Goal: Task Accomplishment & Management: Use online tool/utility

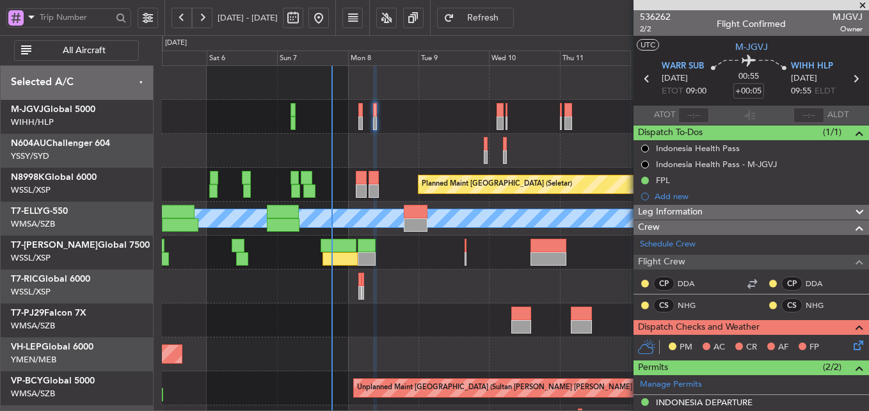
click at [317, 340] on div "Unplanned Maint Wichita (Wichita Mid-continent)" at bounding box center [515, 354] width 706 height 34
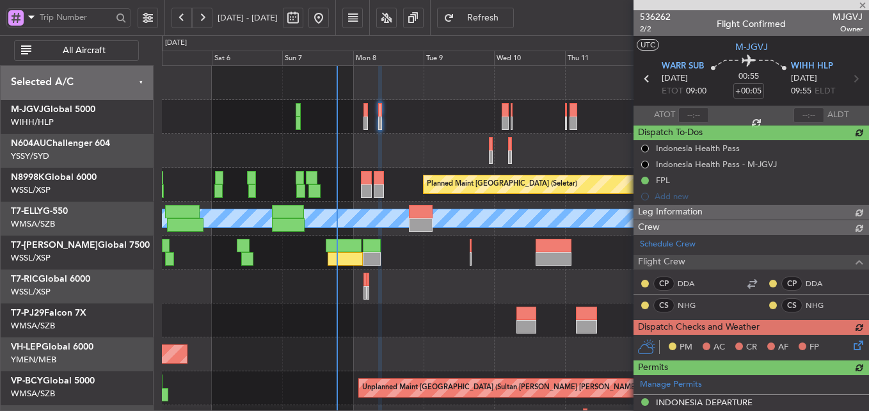
type input "[PERSON_NAME] (HHAFI)"
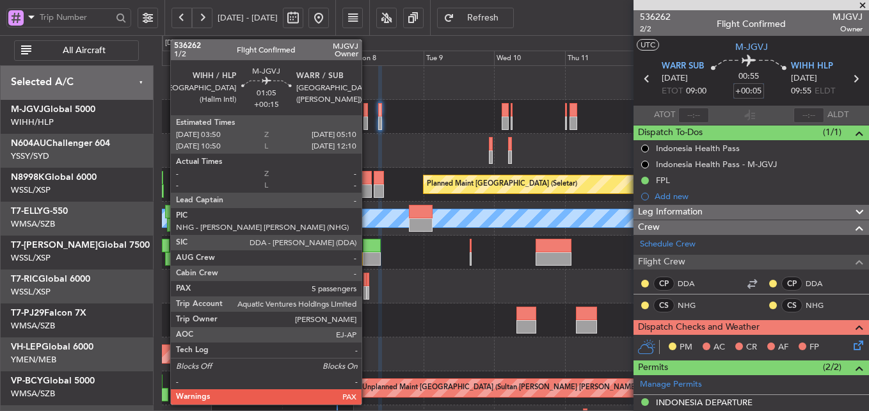
click at [367, 115] on div at bounding box center [365, 109] width 4 height 13
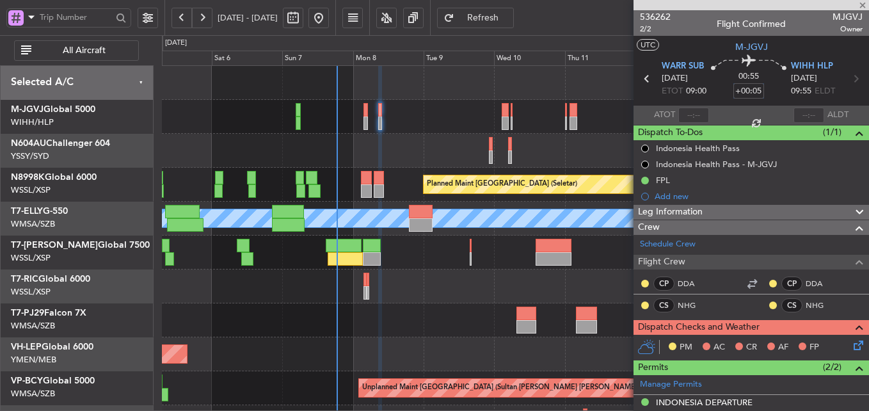
type input "+00:15"
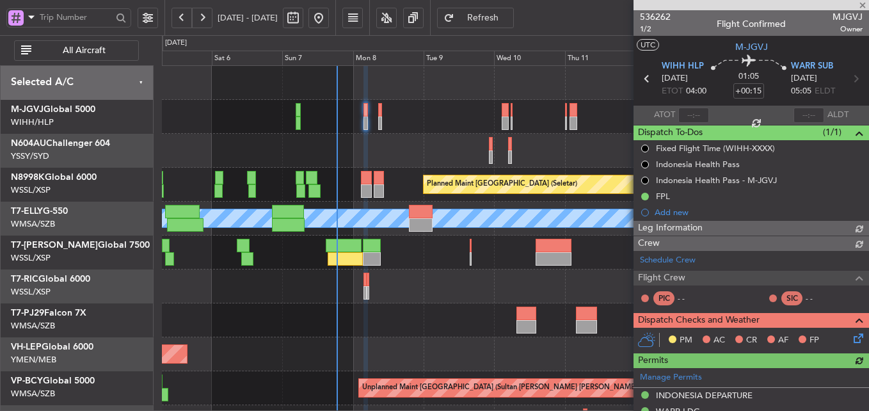
type input "[PERSON_NAME] (HHAFI)"
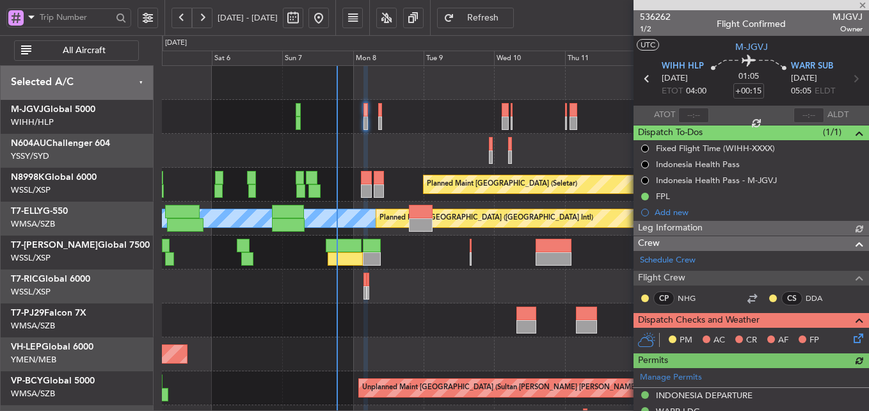
type input "[PERSON_NAME] (HHAFI)"
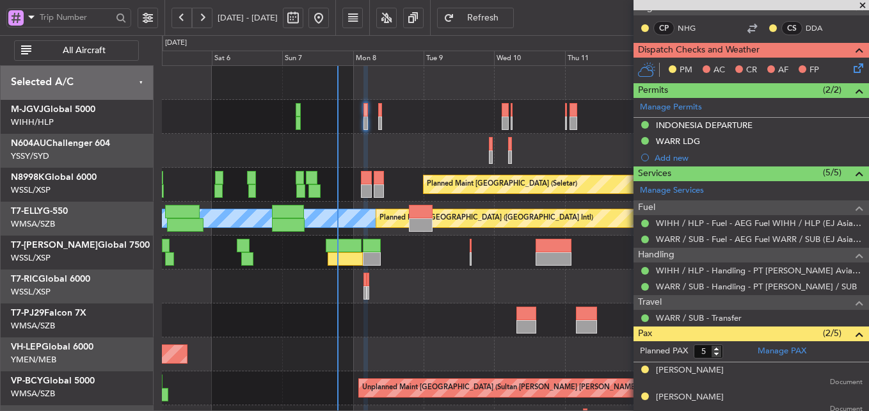
scroll to position [167, 0]
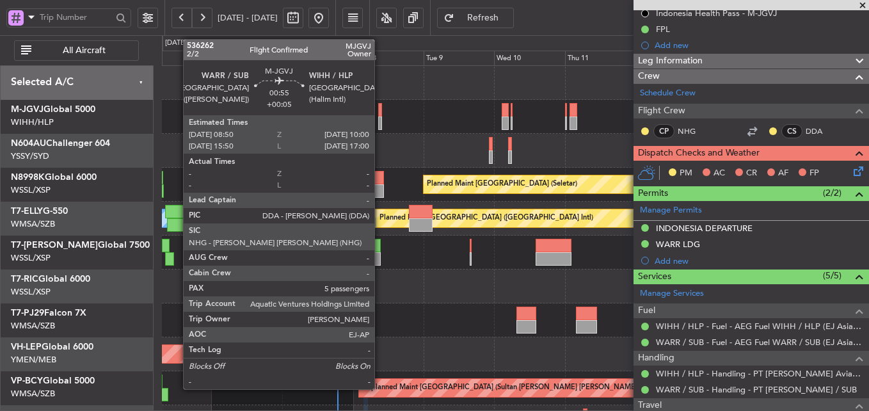
click at [380, 113] on div at bounding box center [380, 109] width 4 height 13
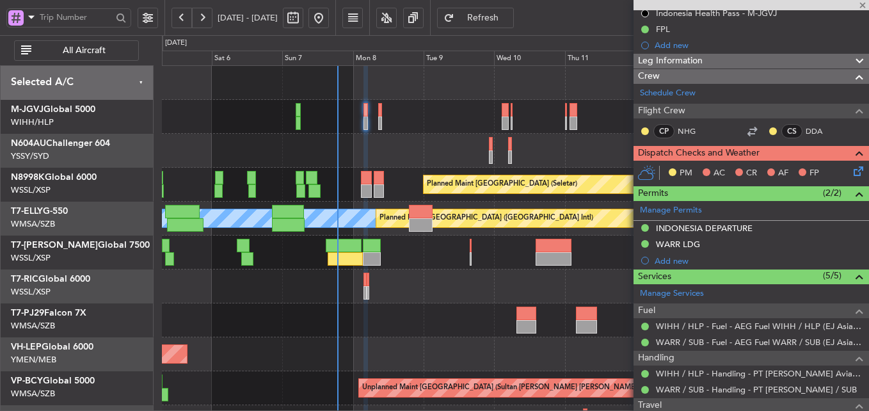
type input "+00:05"
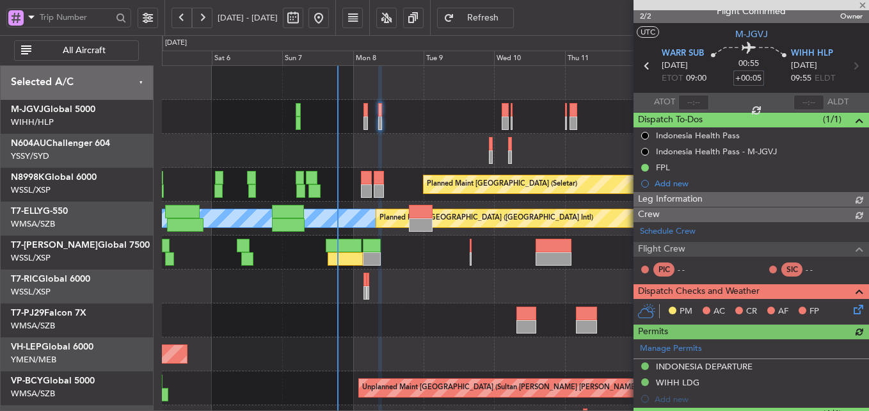
scroll to position [151, 0]
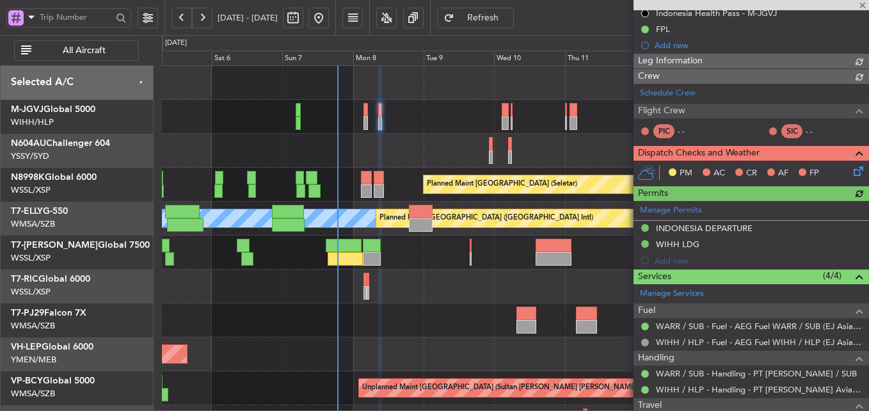
type input "[PERSON_NAME] (HHAFI)"
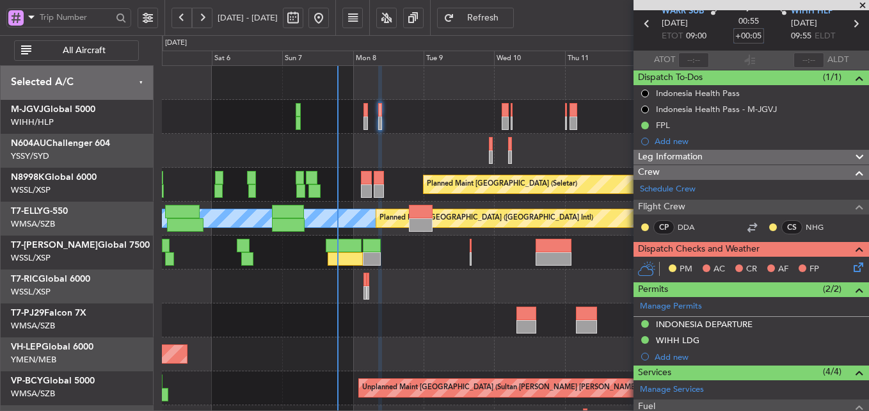
scroll to position [0, 0]
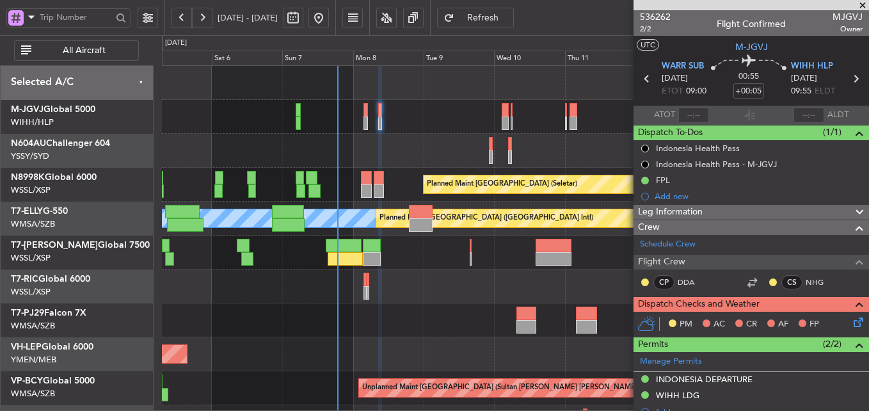
click at [851, 321] on icon at bounding box center [856, 320] width 10 height 10
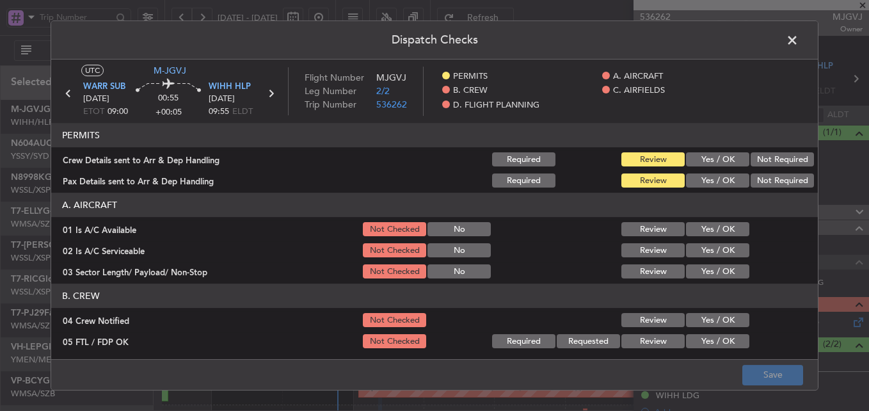
click at [708, 157] on button "Yes / OK" at bounding box center [717, 159] width 63 height 14
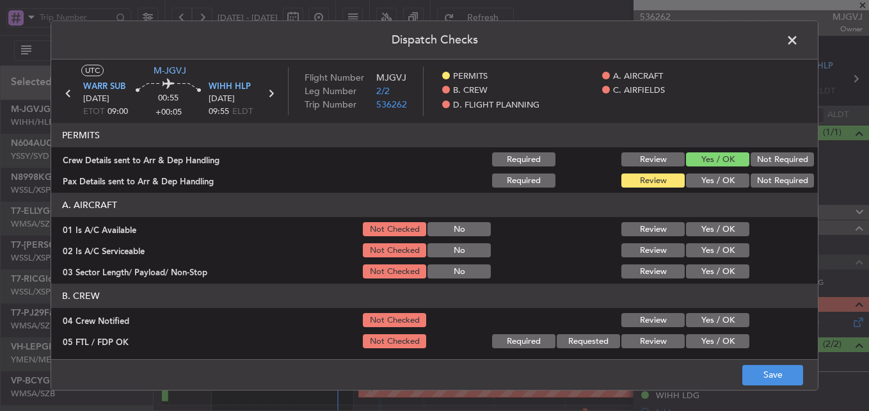
click at [705, 177] on button "Yes / OK" at bounding box center [717, 180] width 63 height 14
click at [702, 229] on button "Yes / OK" at bounding box center [717, 229] width 63 height 14
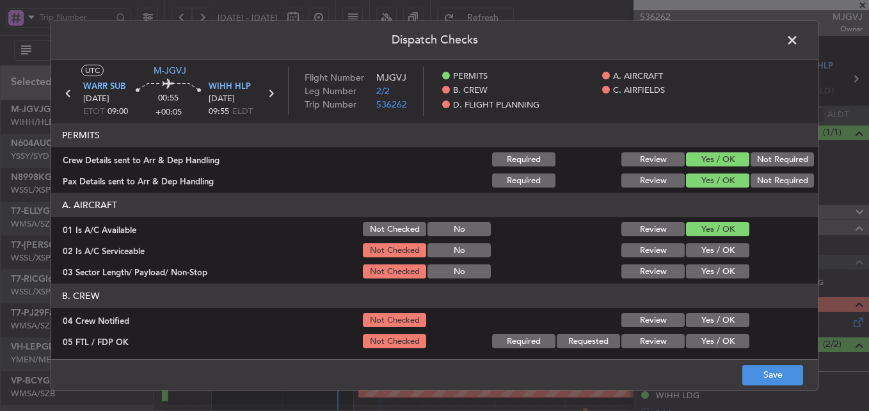
click at [702, 254] on button "Yes / OK" at bounding box center [717, 250] width 63 height 14
click at [702, 269] on button "Yes / OK" at bounding box center [717, 271] width 63 height 14
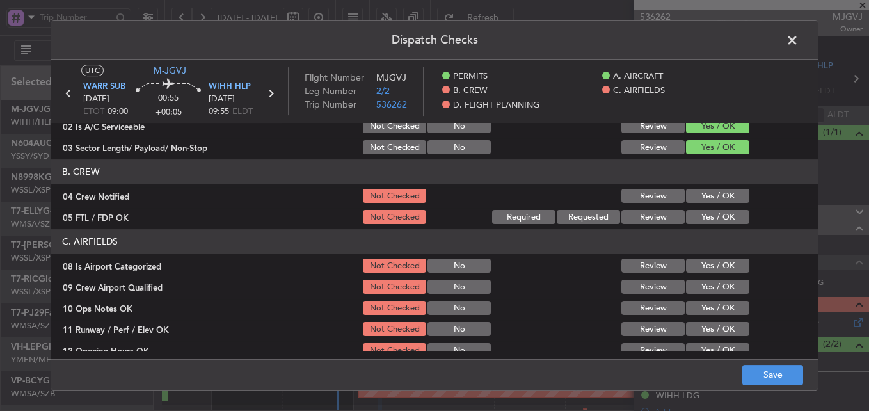
scroll to position [128, 0]
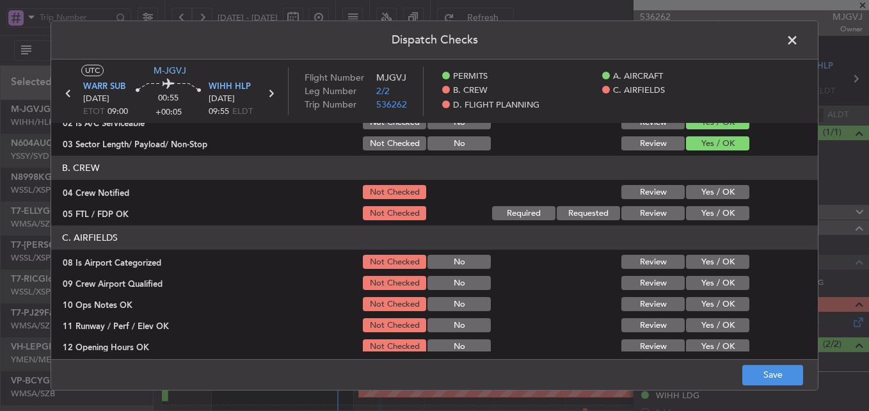
click at [717, 193] on button "Yes / OK" at bounding box center [717, 192] width 63 height 14
click at [713, 211] on button "Yes / OK" at bounding box center [717, 213] width 63 height 14
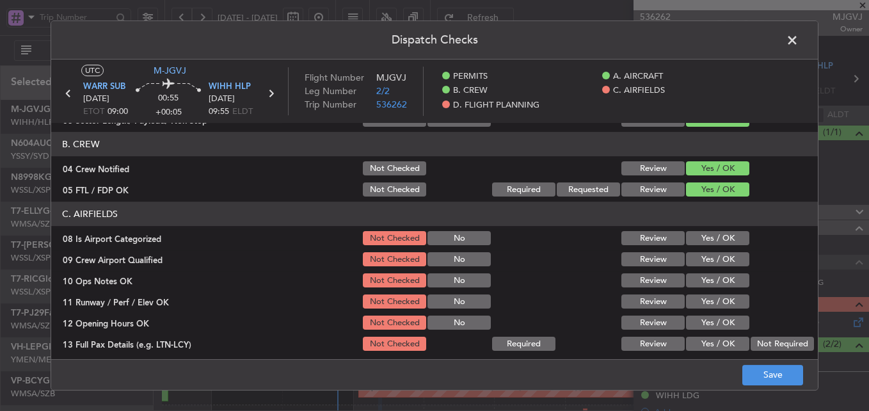
scroll to position [192, 0]
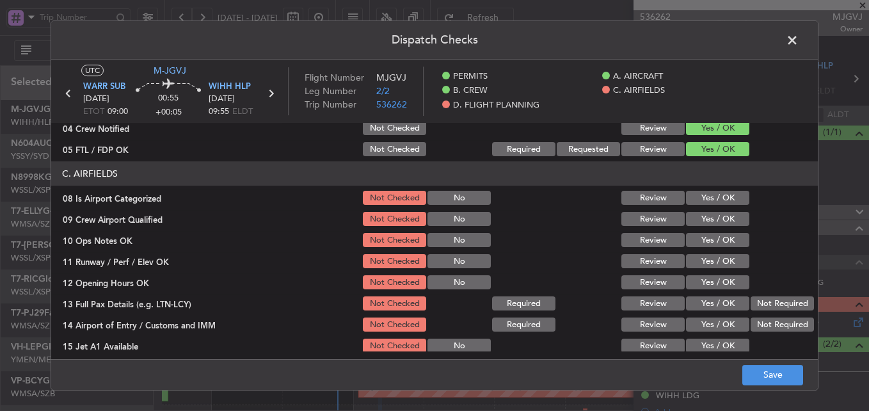
click at [711, 202] on button "Yes / OK" at bounding box center [717, 198] width 63 height 14
click at [711, 217] on button "Yes / OK" at bounding box center [717, 219] width 63 height 14
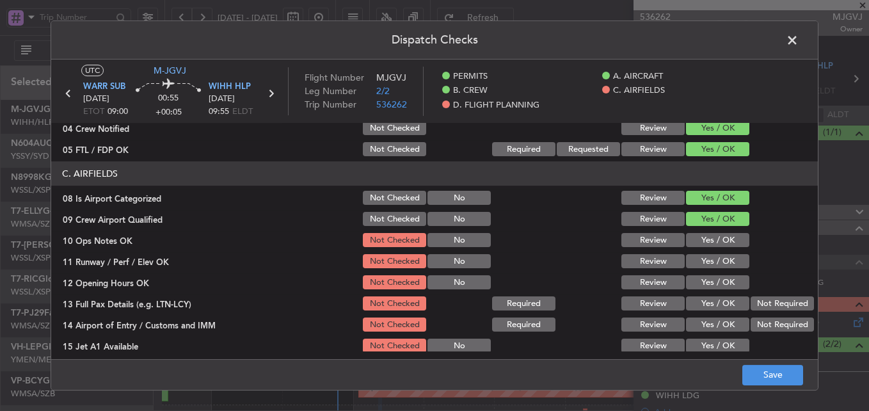
click at [711, 241] on button "Yes / OK" at bounding box center [717, 240] width 63 height 14
click at [711, 257] on button "Yes / OK" at bounding box center [717, 261] width 63 height 14
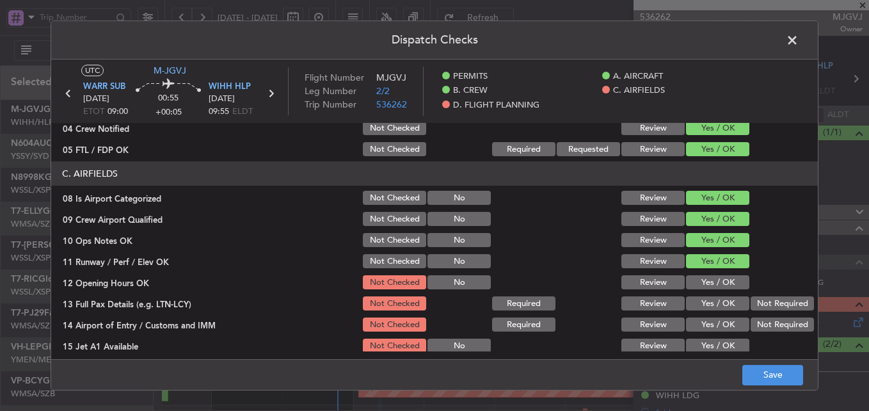
click at [712, 282] on button "Yes / OK" at bounding box center [717, 282] width 63 height 14
click at [712, 303] on button "Yes / OK" at bounding box center [717, 303] width 63 height 14
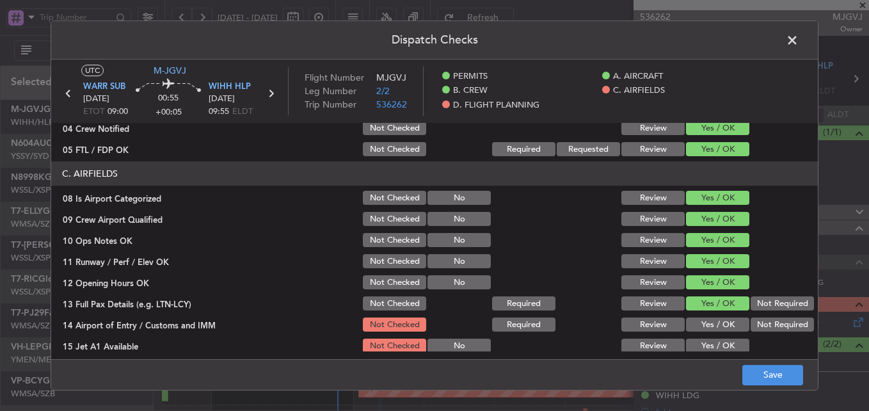
click at [713, 323] on button "Yes / OK" at bounding box center [717, 324] width 63 height 14
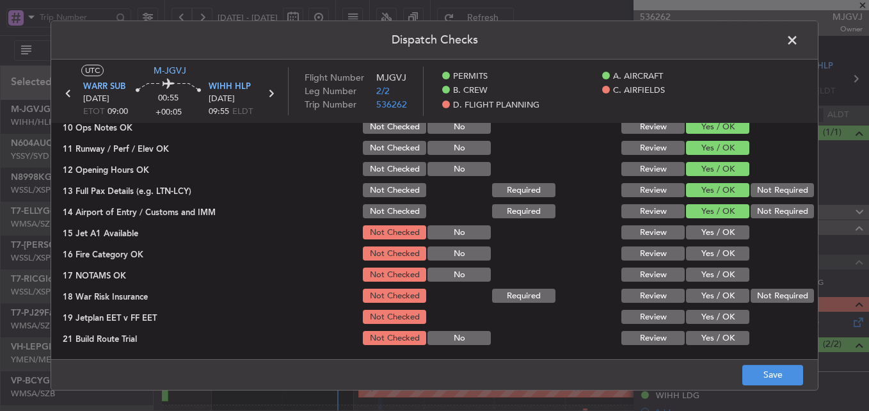
scroll to position [320, 0]
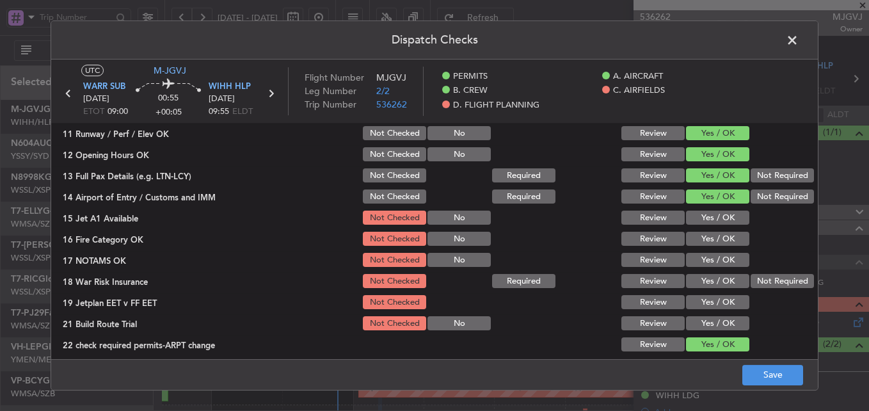
click at [720, 218] on button "Yes / OK" at bounding box center [717, 218] width 63 height 14
click at [716, 240] on button "Yes / OK" at bounding box center [717, 239] width 63 height 14
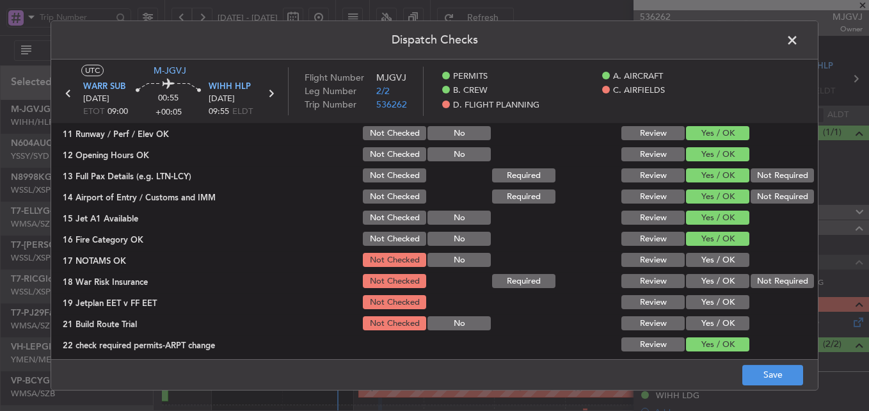
click at [716, 262] on button "Yes / OK" at bounding box center [717, 260] width 63 height 14
click at [762, 282] on button "Not Required" at bounding box center [782, 281] width 63 height 14
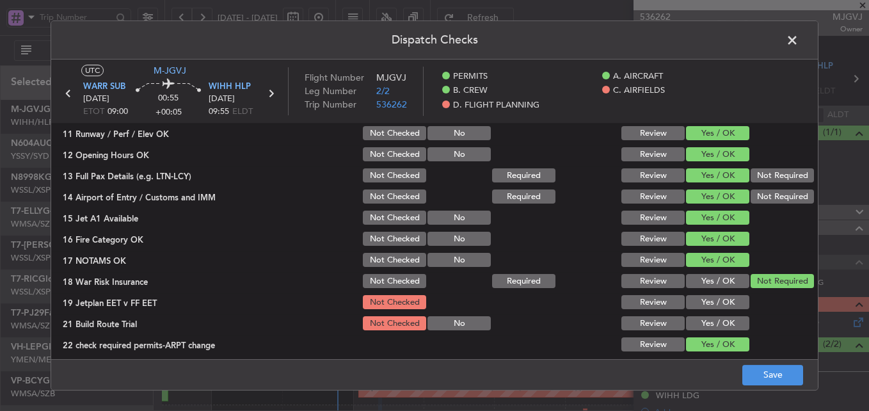
click at [720, 295] on button "Yes / OK" at bounding box center [717, 302] width 63 height 14
click at [715, 319] on button "Yes / OK" at bounding box center [717, 323] width 63 height 14
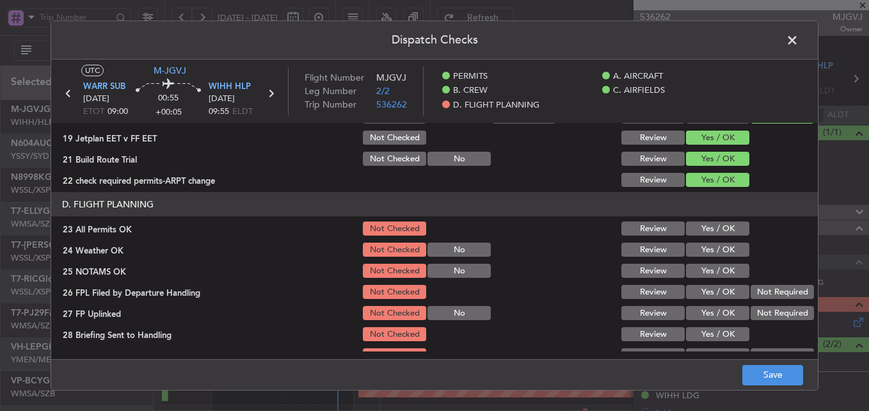
scroll to position [522, 0]
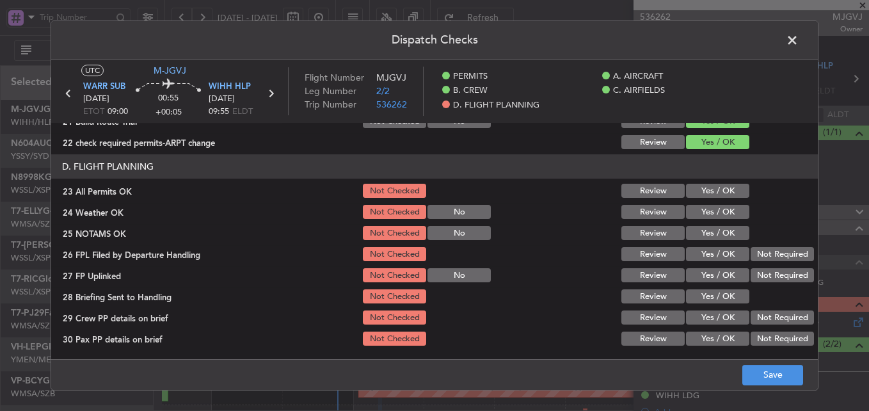
click at [714, 192] on button "Yes / OK" at bounding box center [717, 191] width 63 height 14
click at [714, 209] on button "Yes / OK" at bounding box center [717, 212] width 63 height 14
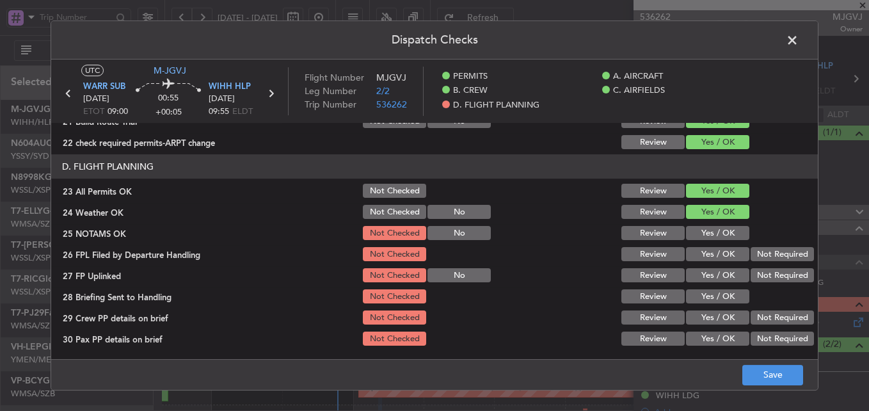
click at [714, 228] on button "Yes / OK" at bounding box center [717, 233] width 63 height 14
click at [715, 247] on button "Yes / OK" at bounding box center [717, 254] width 63 height 14
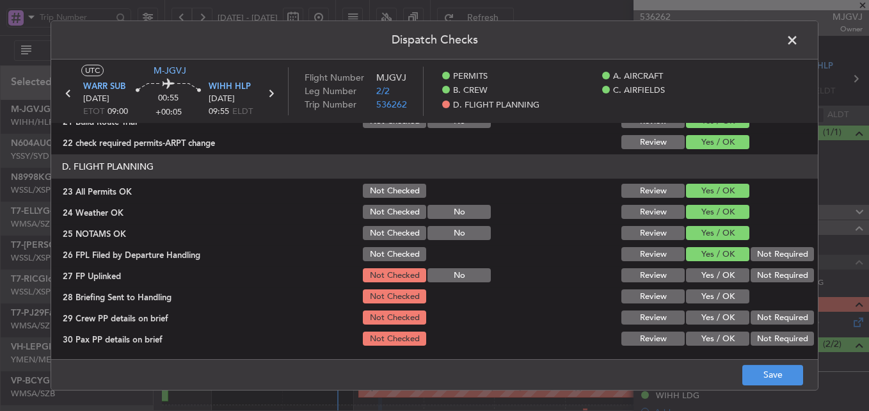
click at [715, 276] on button "Yes / OK" at bounding box center [717, 275] width 63 height 14
click at [717, 298] on button "Yes / OK" at bounding box center [717, 296] width 63 height 14
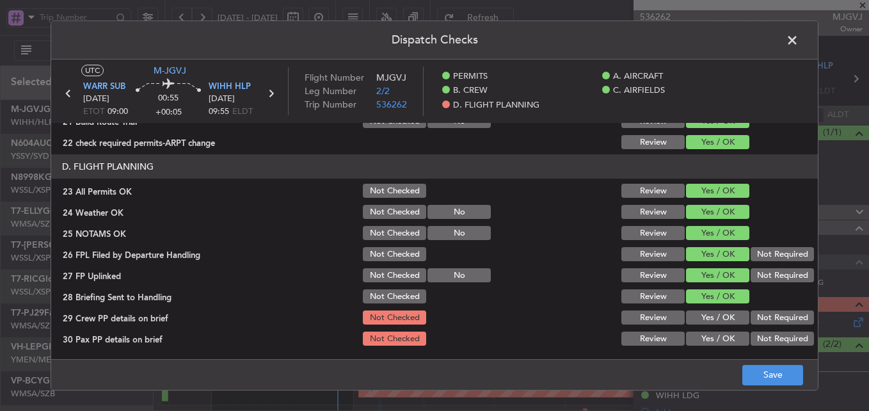
click at [717, 324] on button "Yes / OK" at bounding box center [717, 317] width 63 height 14
click at [717, 340] on button "Yes / OK" at bounding box center [717, 338] width 63 height 14
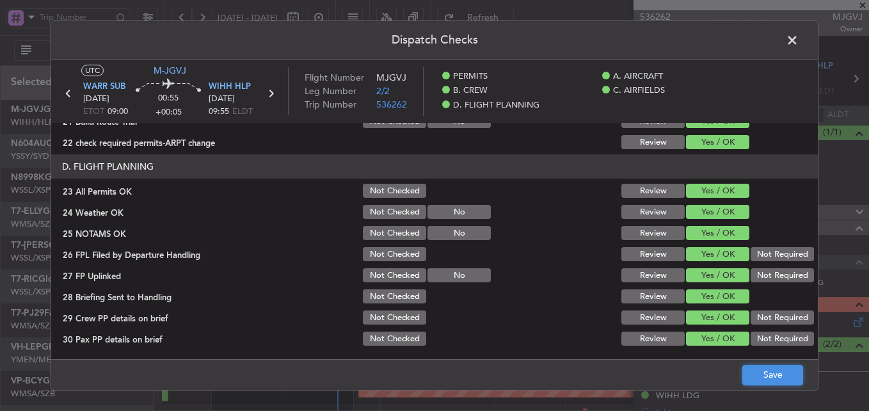
click at [765, 374] on button "Save" at bounding box center [772, 375] width 61 height 20
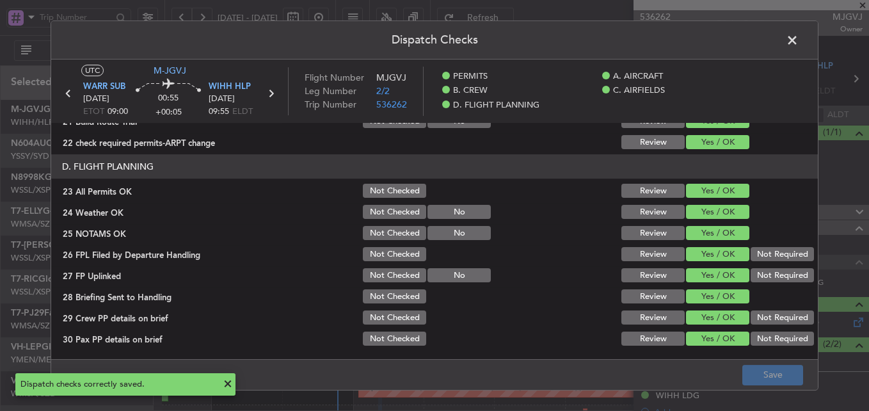
click at [799, 41] on span at bounding box center [799, 44] width 0 height 26
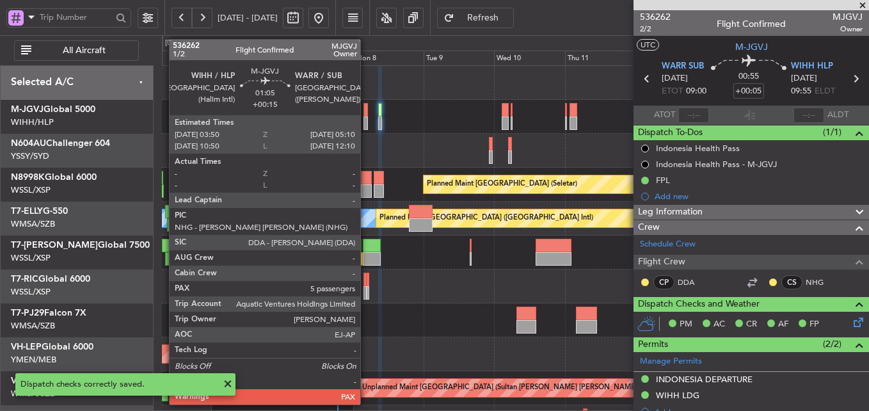
click at [366, 114] on div at bounding box center [365, 109] width 4 height 13
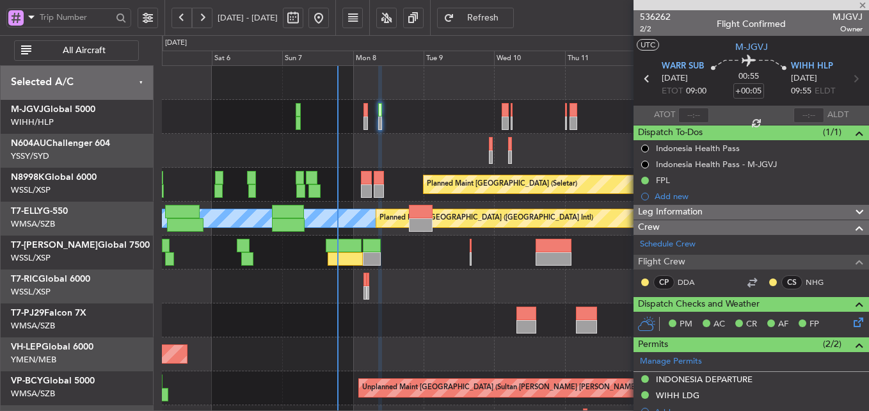
type input "+00:15"
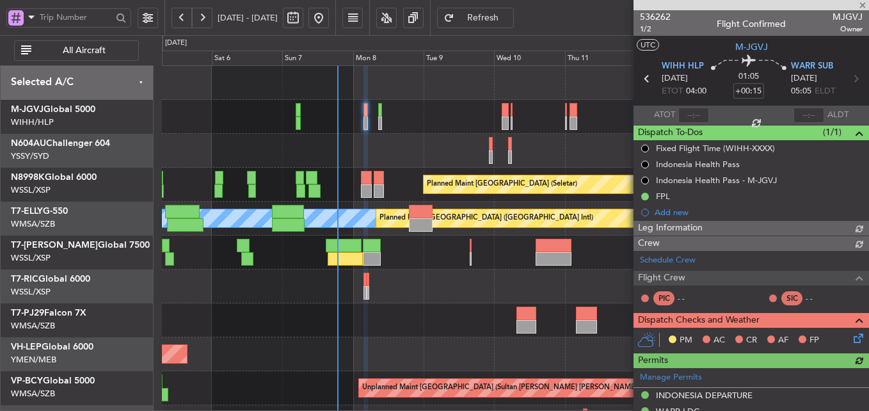
type input "[PERSON_NAME] (HHAFI)"
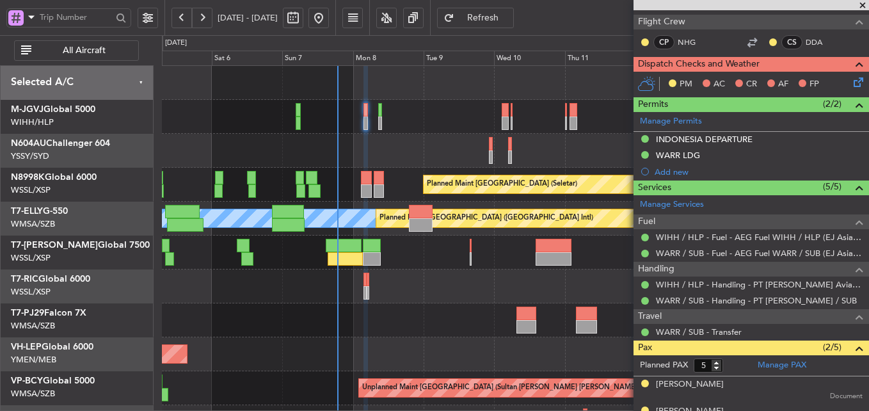
click at [851, 76] on icon at bounding box center [856, 80] width 10 height 10
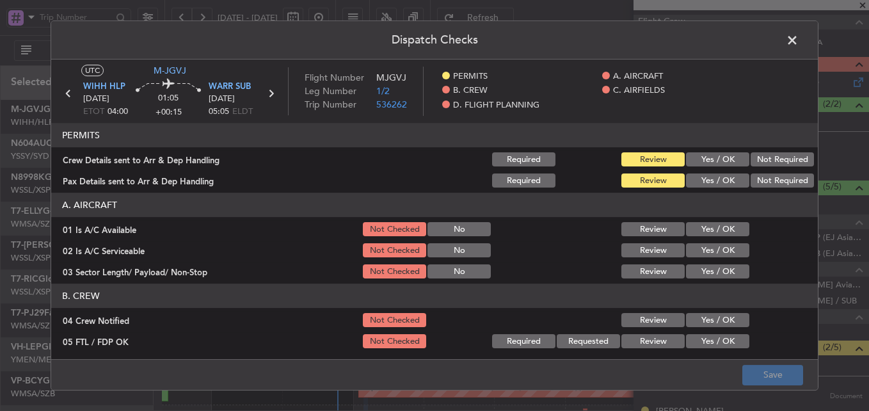
click at [712, 162] on button "Yes / OK" at bounding box center [717, 159] width 63 height 14
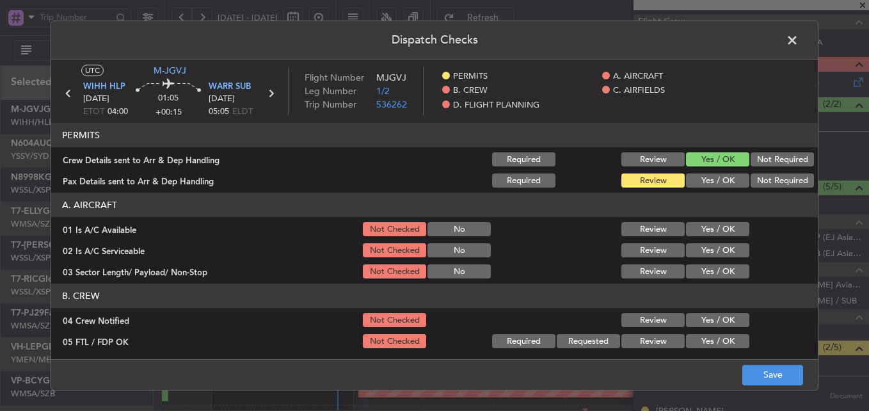
click at [705, 183] on button "Yes / OK" at bounding box center [717, 180] width 63 height 14
click at [719, 223] on button "Yes / OK" at bounding box center [717, 229] width 63 height 14
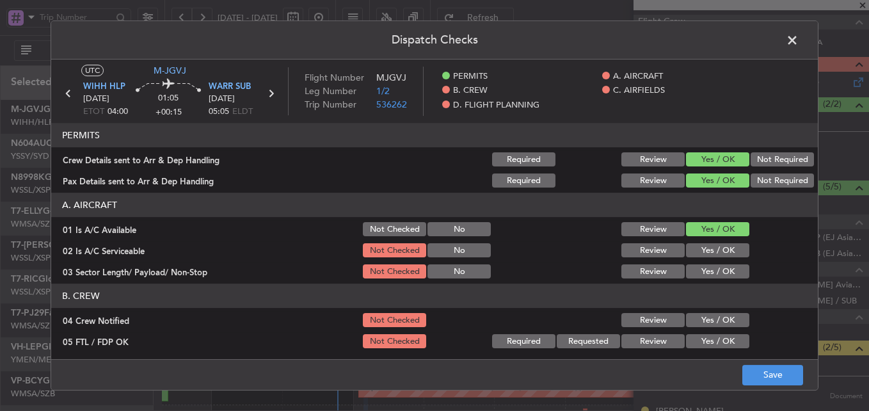
click at [713, 246] on button "Yes / OK" at bounding box center [717, 250] width 63 height 14
click at [712, 267] on button "Yes / OK" at bounding box center [717, 271] width 63 height 14
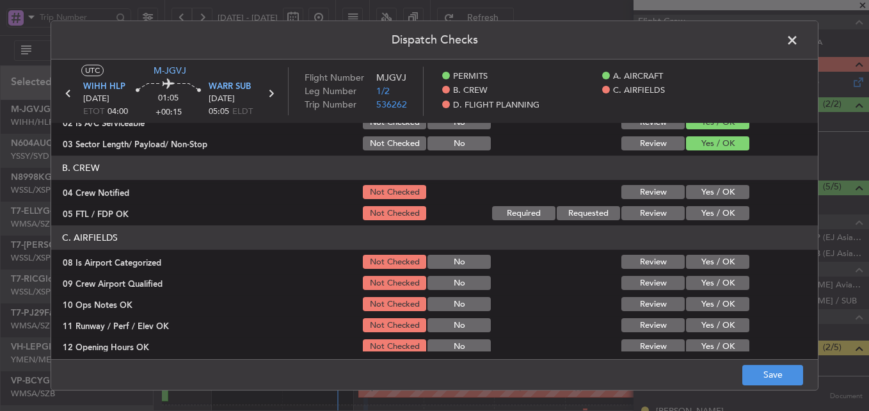
scroll to position [192, 0]
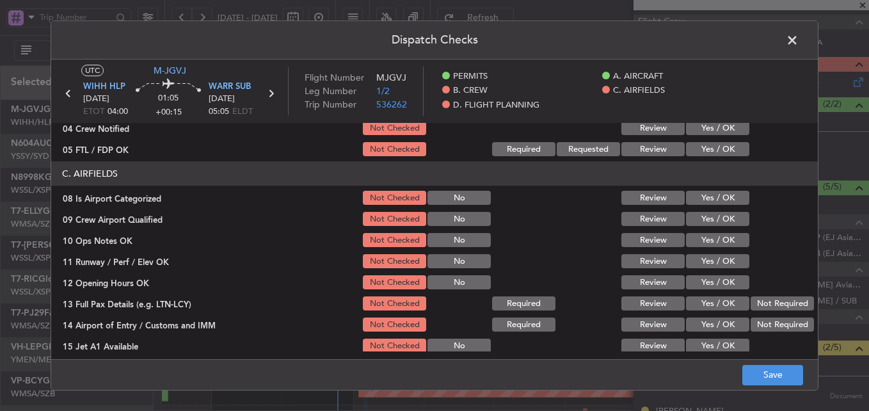
click at [712, 129] on button "Yes / OK" at bounding box center [717, 128] width 63 height 14
click at [713, 145] on button "Yes / OK" at bounding box center [717, 149] width 63 height 14
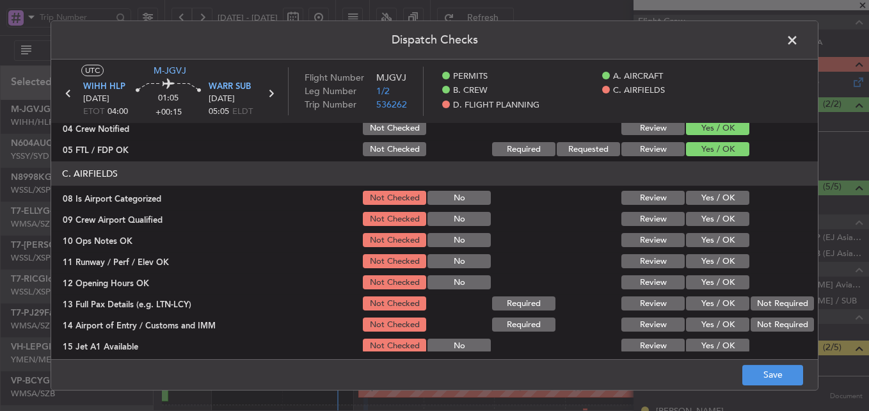
click at [706, 196] on button "Yes / OK" at bounding box center [717, 198] width 63 height 14
click at [706, 215] on button "Yes / OK" at bounding box center [717, 219] width 63 height 14
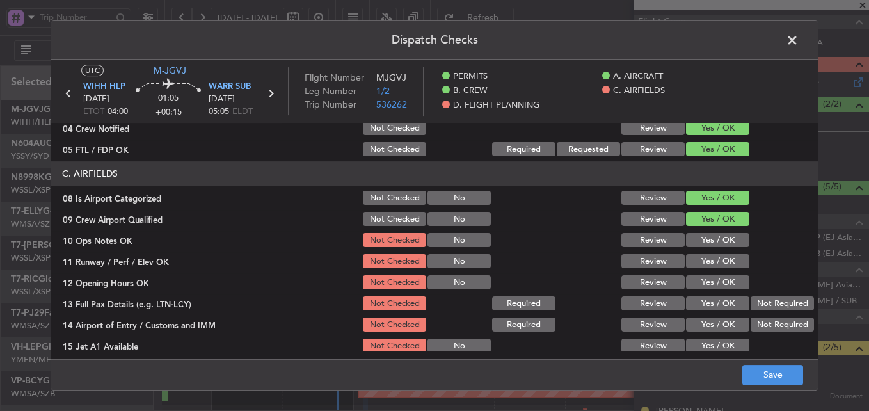
click at [706, 245] on button "Yes / OK" at bounding box center [717, 240] width 63 height 14
click at [706, 267] on button "Yes / OK" at bounding box center [717, 261] width 63 height 14
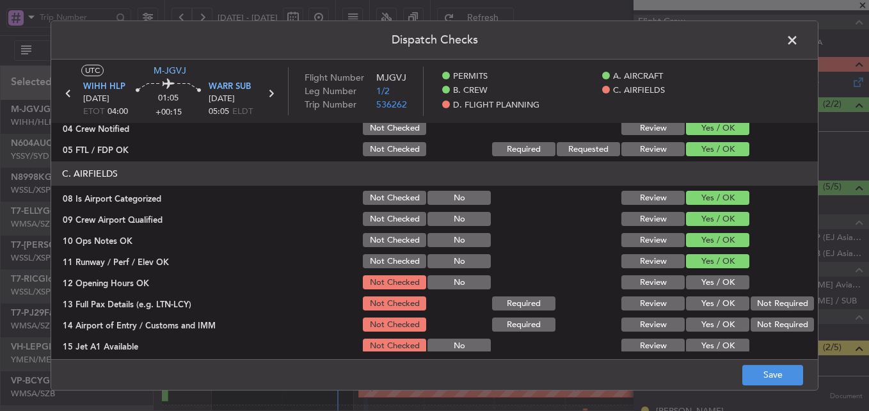
click at [706, 286] on button "Yes / OK" at bounding box center [717, 282] width 63 height 14
click at [706, 307] on button "Yes / OK" at bounding box center [717, 303] width 63 height 14
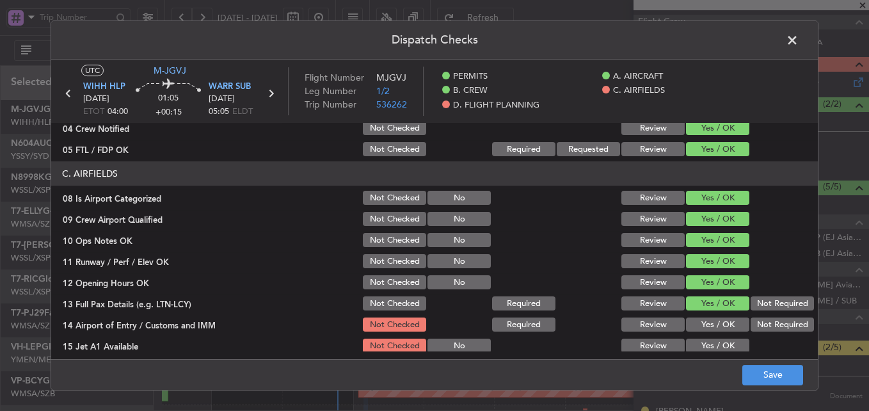
click at [707, 321] on button "Yes / OK" at bounding box center [717, 324] width 63 height 14
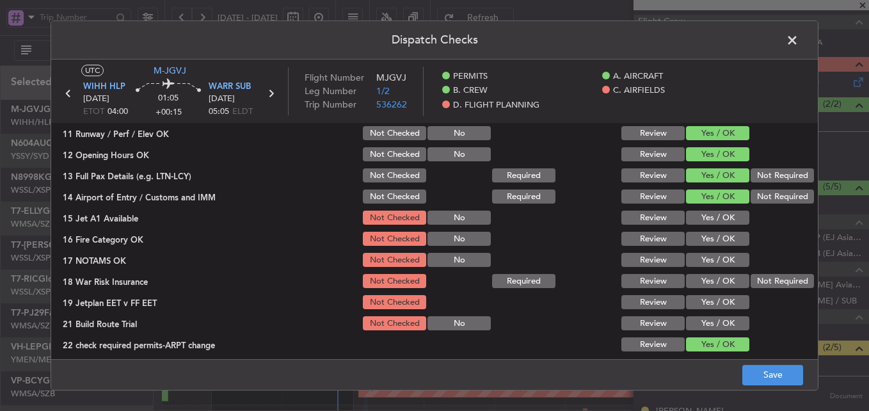
click at [717, 221] on button "Yes / OK" at bounding box center [717, 218] width 63 height 14
click at [712, 242] on button "Yes / OK" at bounding box center [717, 239] width 63 height 14
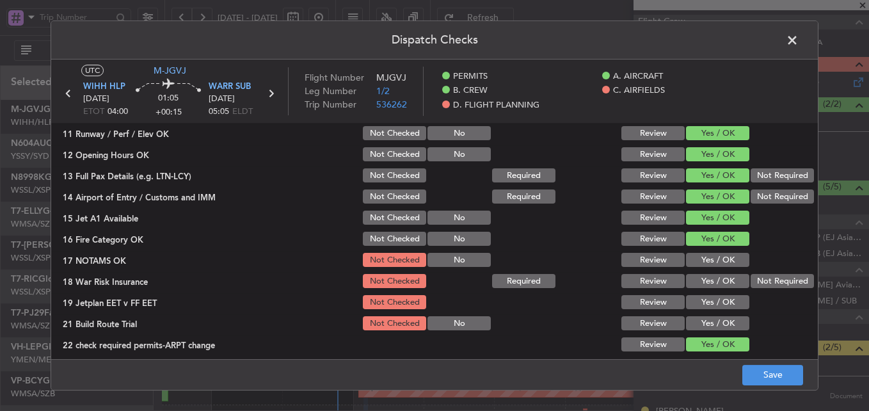
click at [711, 260] on button "Yes / OK" at bounding box center [717, 260] width 63 height 14
click at [770, 282] on button "Not Required" at bounding box center [782, 281] width 63 height 14
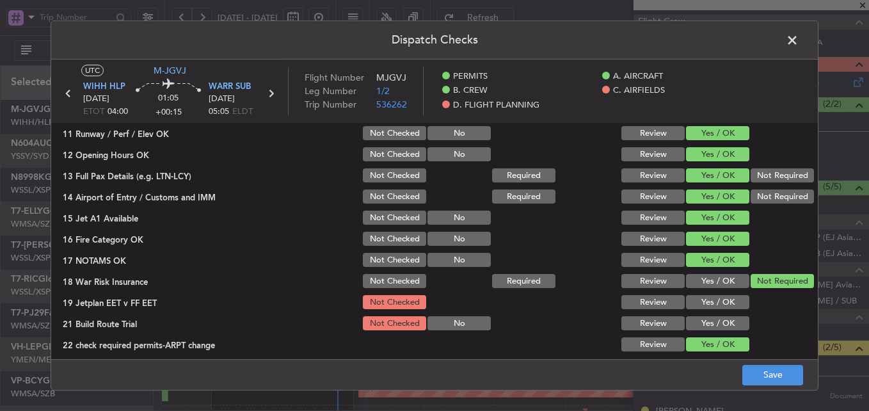
click at [719, 300] on button "Yes / OK" at bounding box center [717, 302] width 63 height 14
click at [715, 320] on button "Yes / OK" at bounding box center [717, 323] width 63 height 14
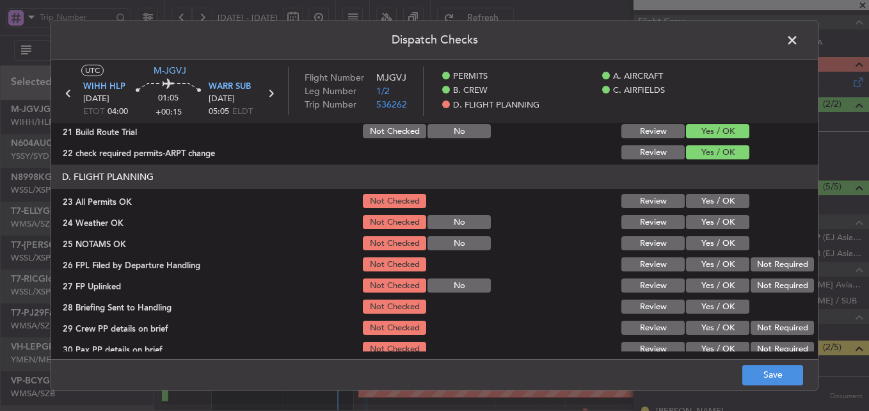
scroll to position [522, 0]
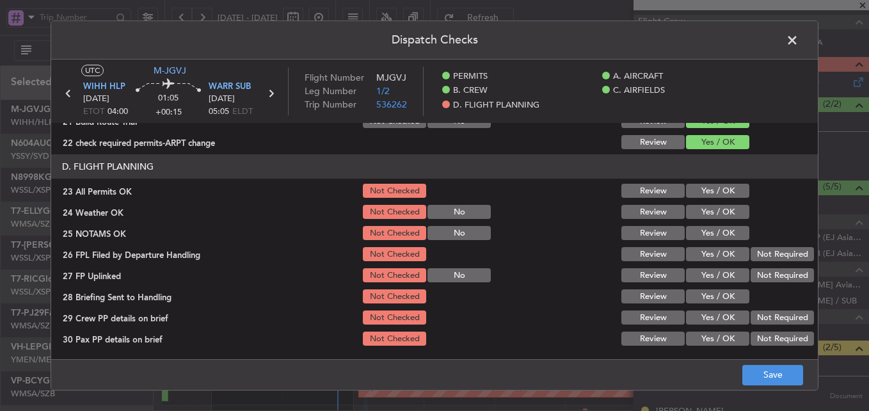
click at [719, 188] on button "Yes / OK" at bounding box center [717, 191] width 63 height 14
click at [717, 208] on button "Yes / OK" at bounding box center [717, 212] width 63 height 14
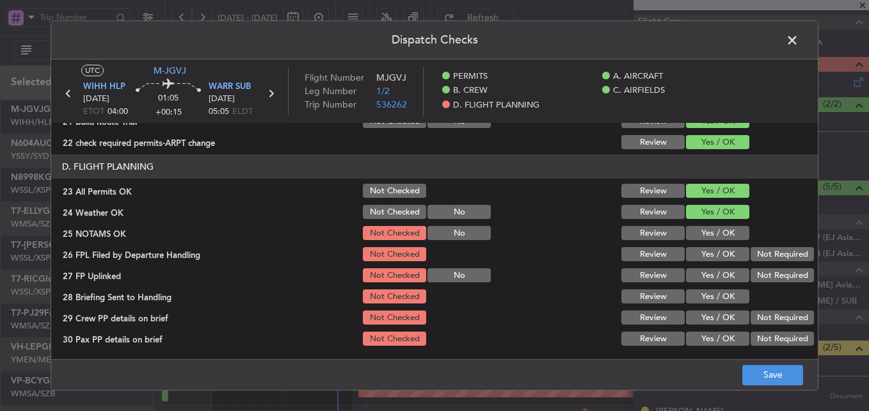
click at [716, 225] on div "Yes / OK" at bounding box center [716, 233] width 65 height 18
click at [715, 239] on button "Yes / OK" at bounding box center [717, 233] width 63 height 14
click at [712, 256] on button "Yes / OK" at bounding box center [717, 254] width 63 height 14
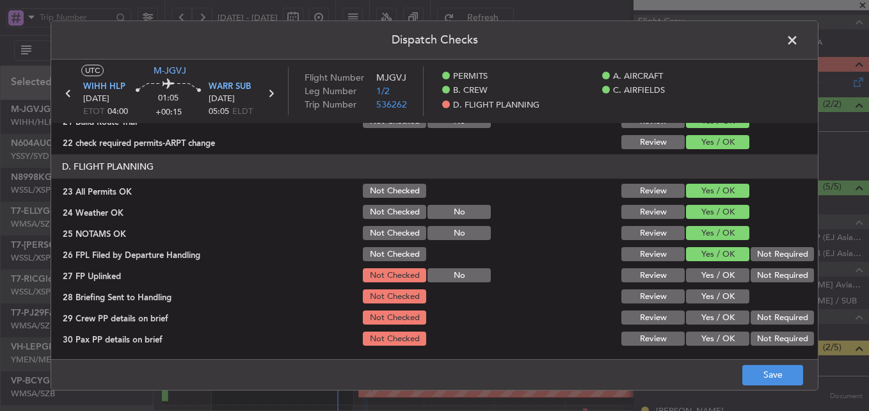
click at [712, 276] on button "Yes / OK" at bounding box center [717, 275] width 63 height 14
click at [713, 294] on button "Yes / OK" at bounding box center [717, 296] width 63 height 14
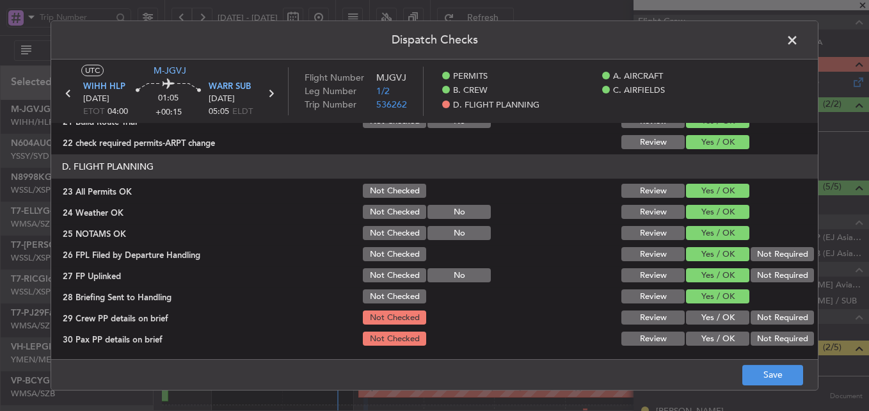
click at [712, 313] on button "Yes / OK" at bounding box center [717, 317] width 63 height 14
click at [709, 336] on button "Yes / OK" at bounding box center [717, 338] width 63 height 14
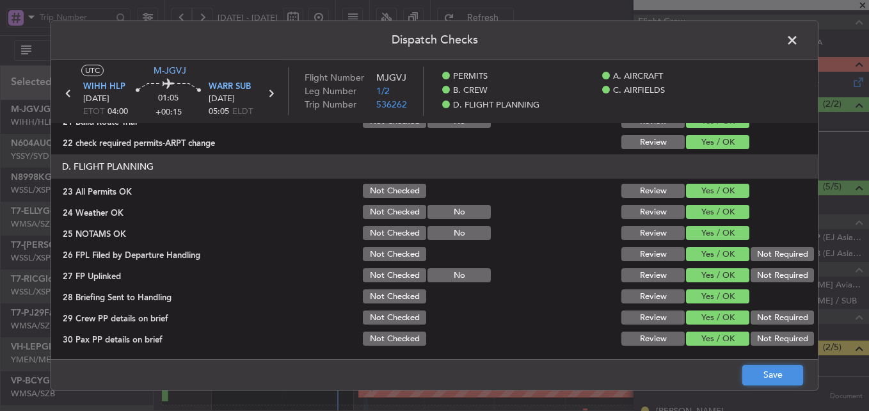
click at [758, 371] on button "Save" at bounding box center [772, 375] width 61 height 20
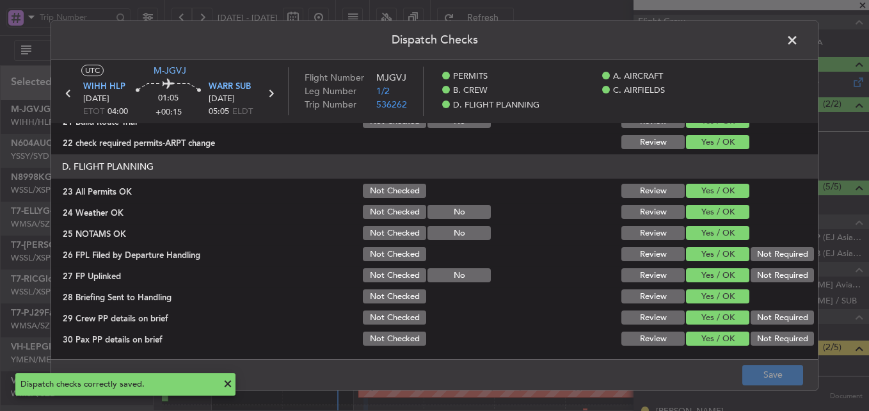
click at [799, 36] on span at bounding box center [799, 44] width 0 height 26
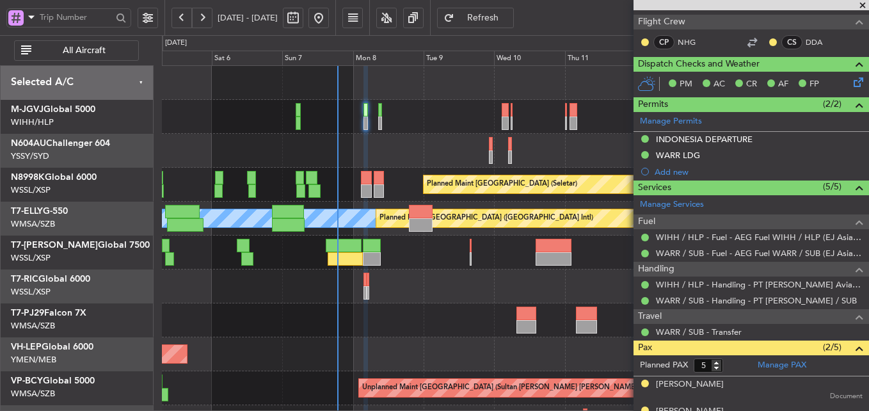
type input "[PERSON_NAME] (HHAFI)"
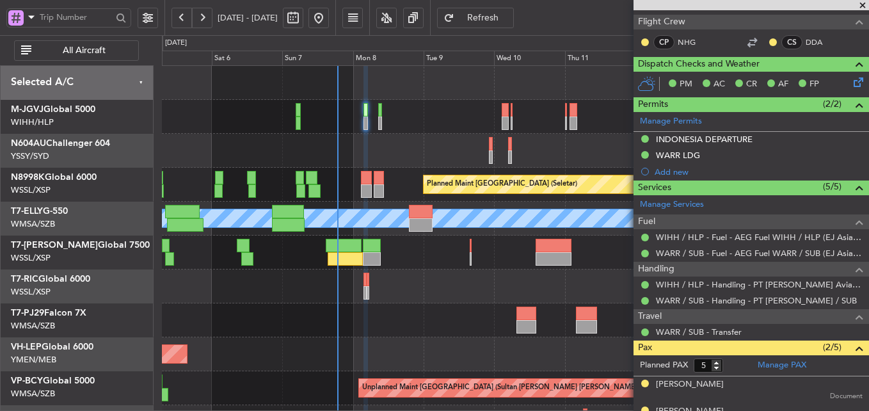
type input "[PERSON_NAME] (HHAFI)"
